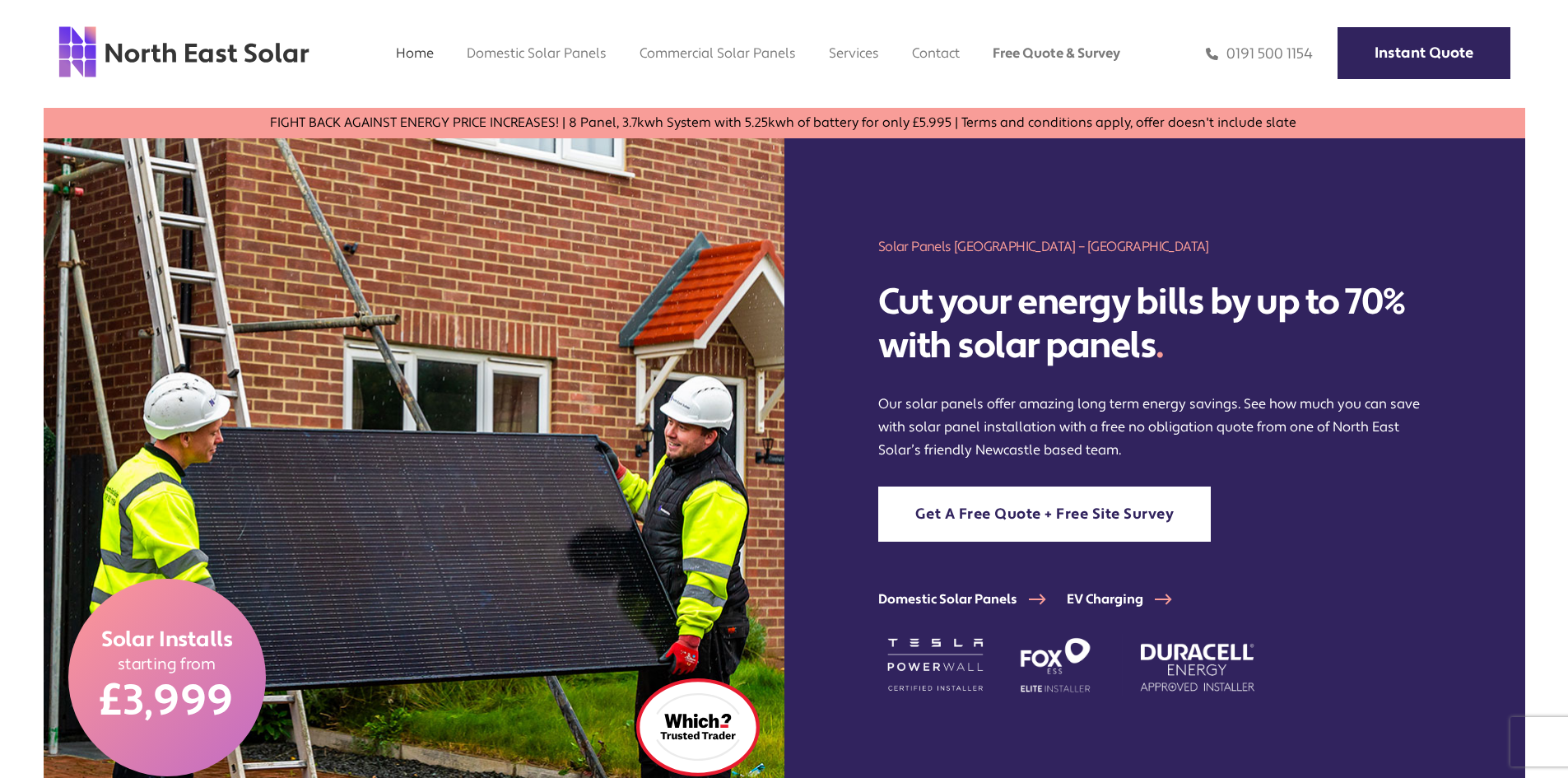
click at [945, 44] on div "Home Domestic Domestic Solar Panels Domestic Solar Finance Process Commercial C…" at bounding box center [784, 53] width 1568 height 108
click at [942, 51] on link "Contact" at bounding box center [935, 53] width 47 height 17
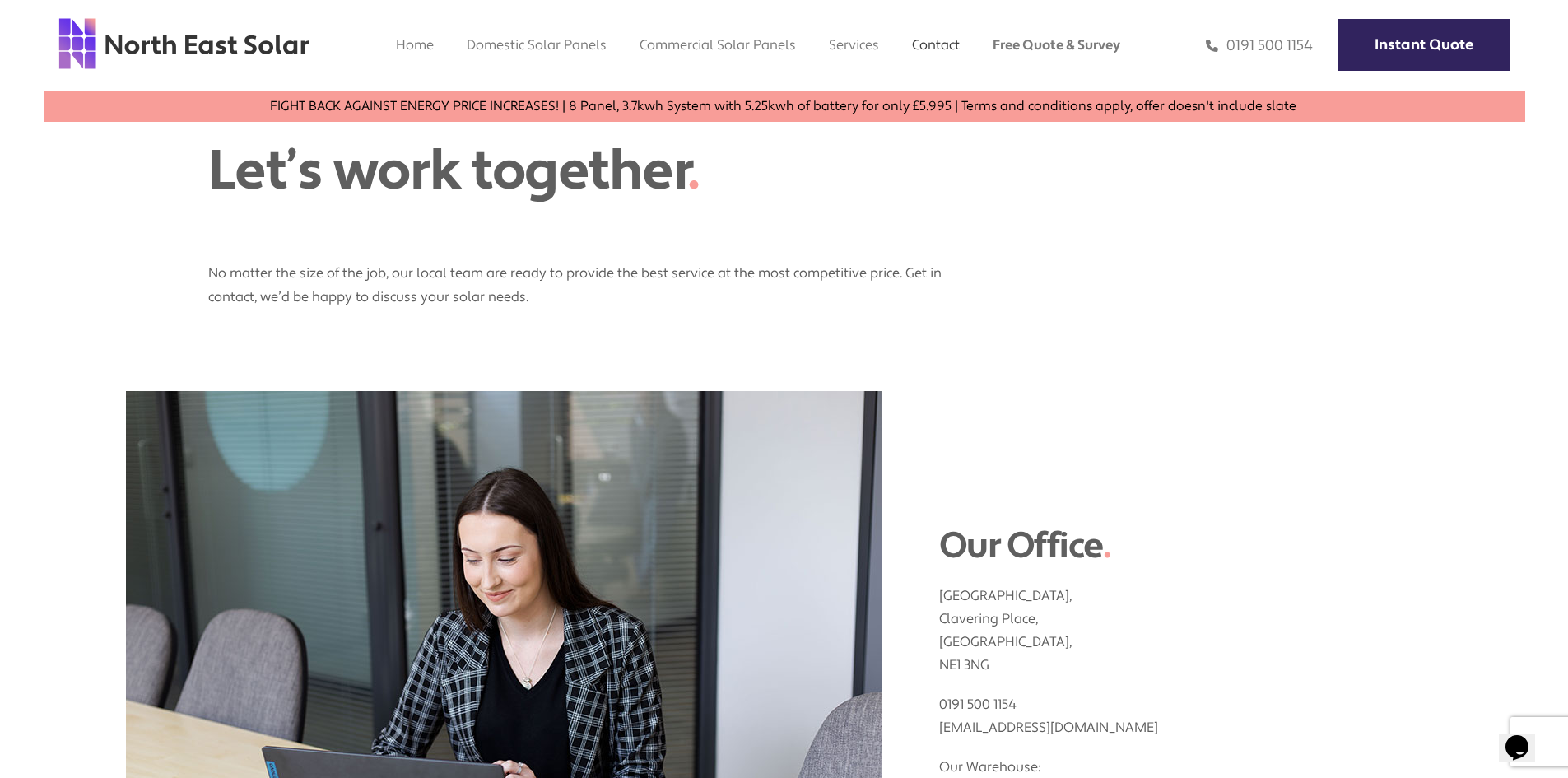
scroll to position [63, 0]
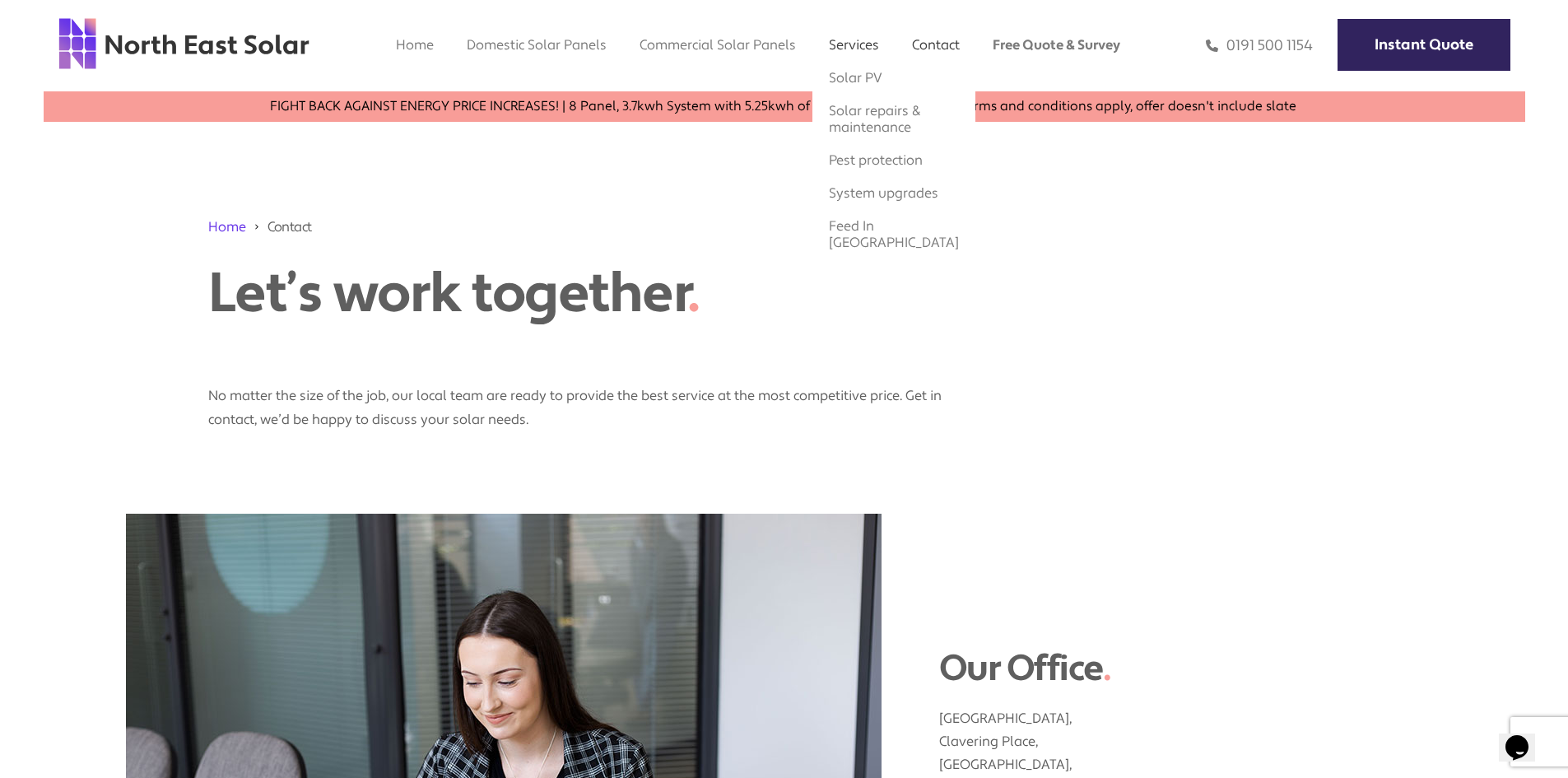
click at [865, 36] on link "Services" at bounding box center [854, 45] width 50 height 17
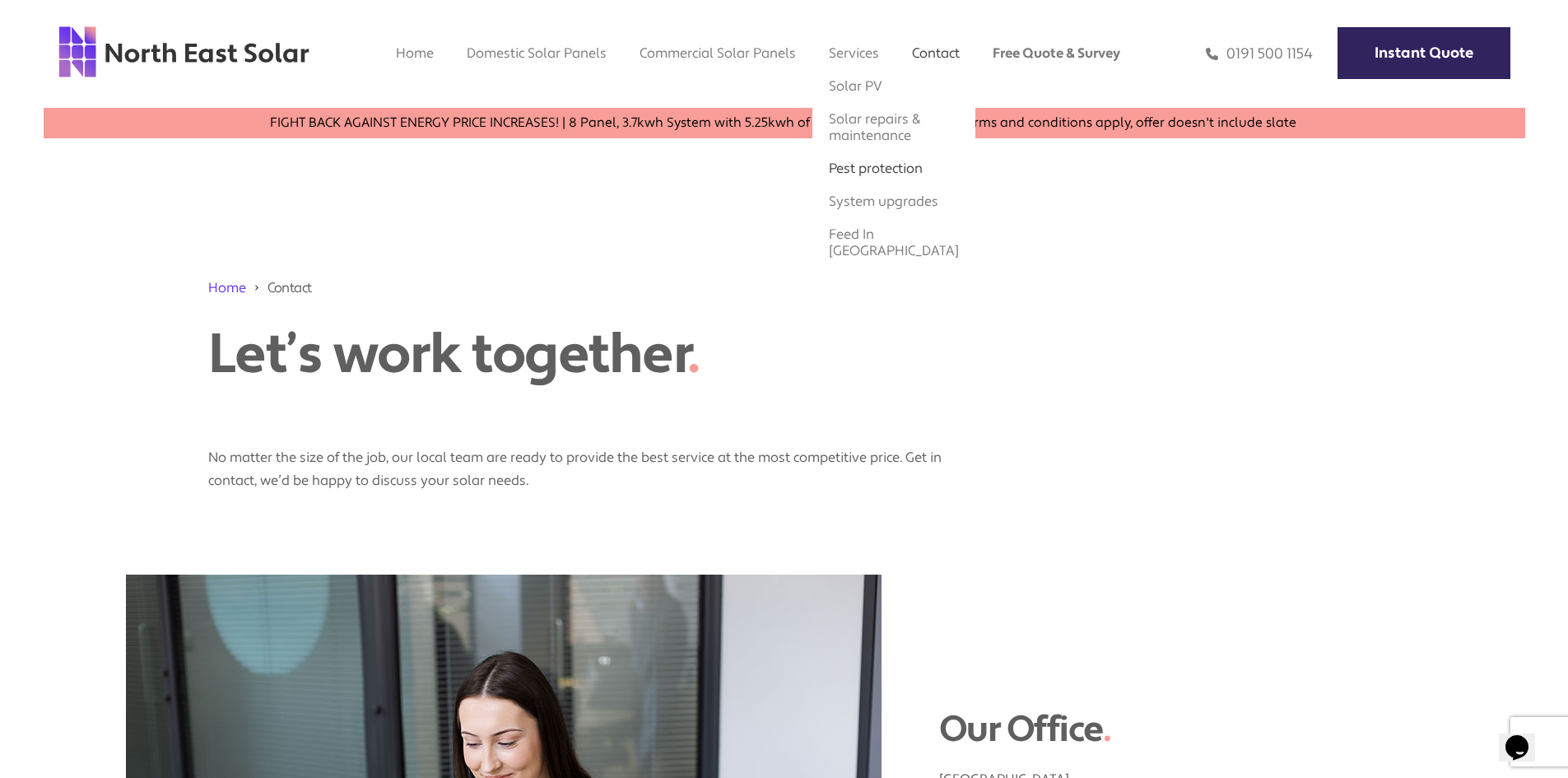
click at [857, 163] on link "Pest protection" at bounding box center [875, 169] width 94 height 17
